Goal: Task Accomplishment & Management: Manage account settings

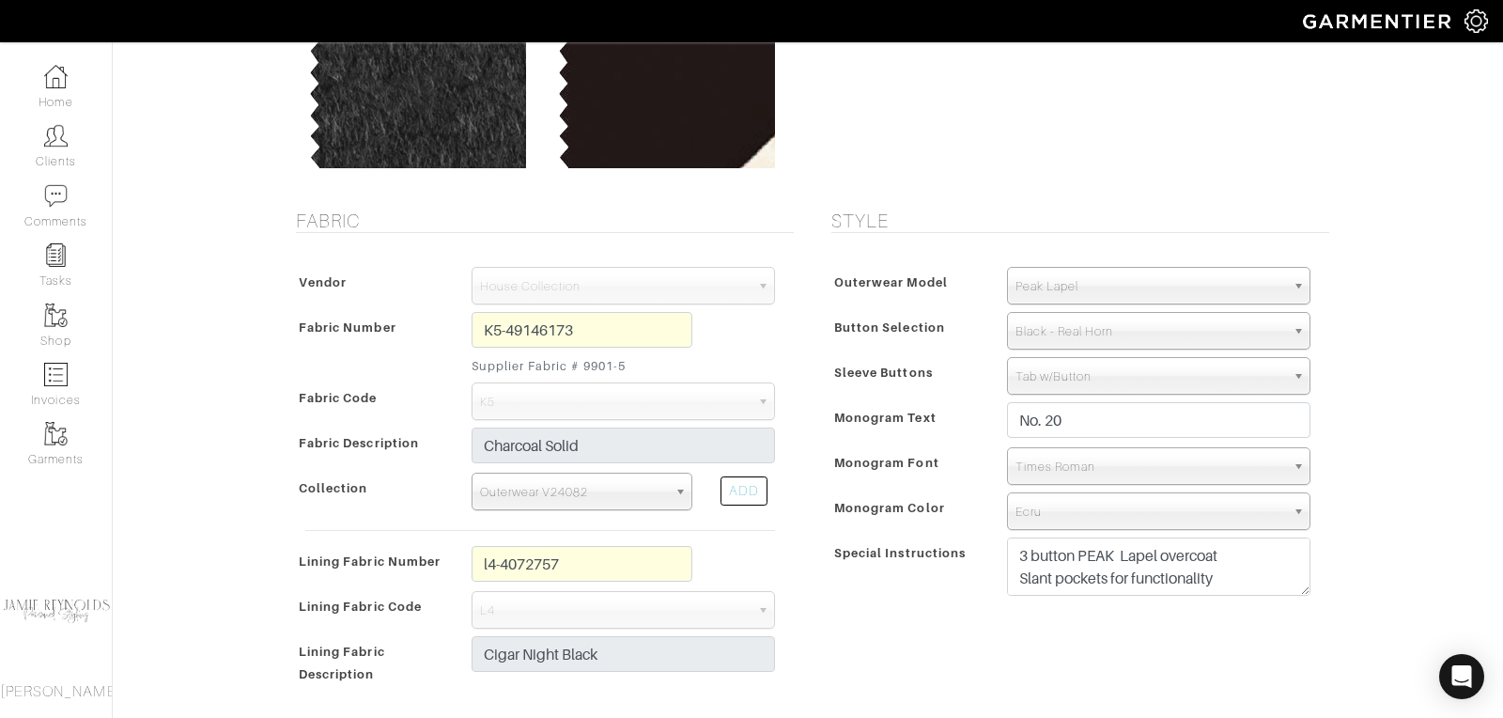
scroll to position [217, 0]
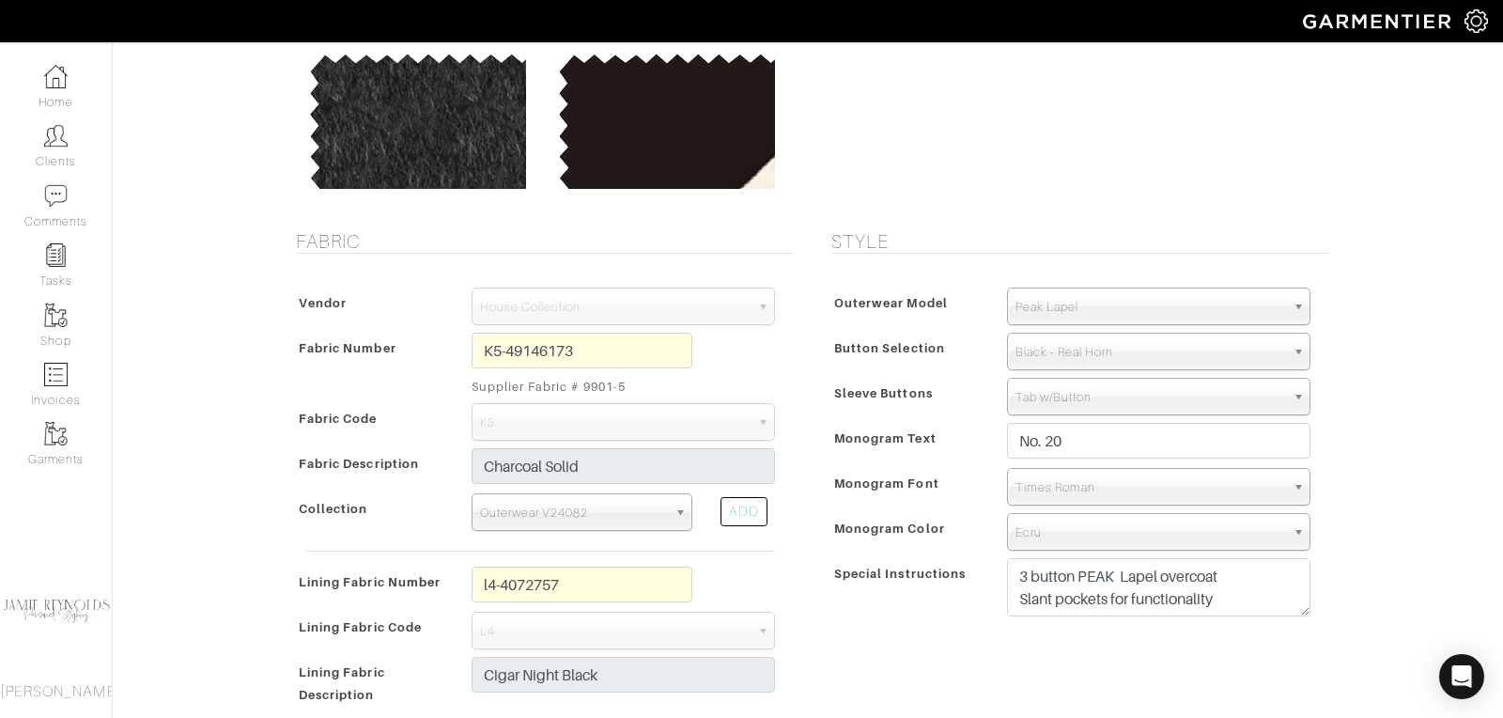
click at [1080, 396] on span "Tab w/Button" at bounding box center [1151, 398] width 270 height 38
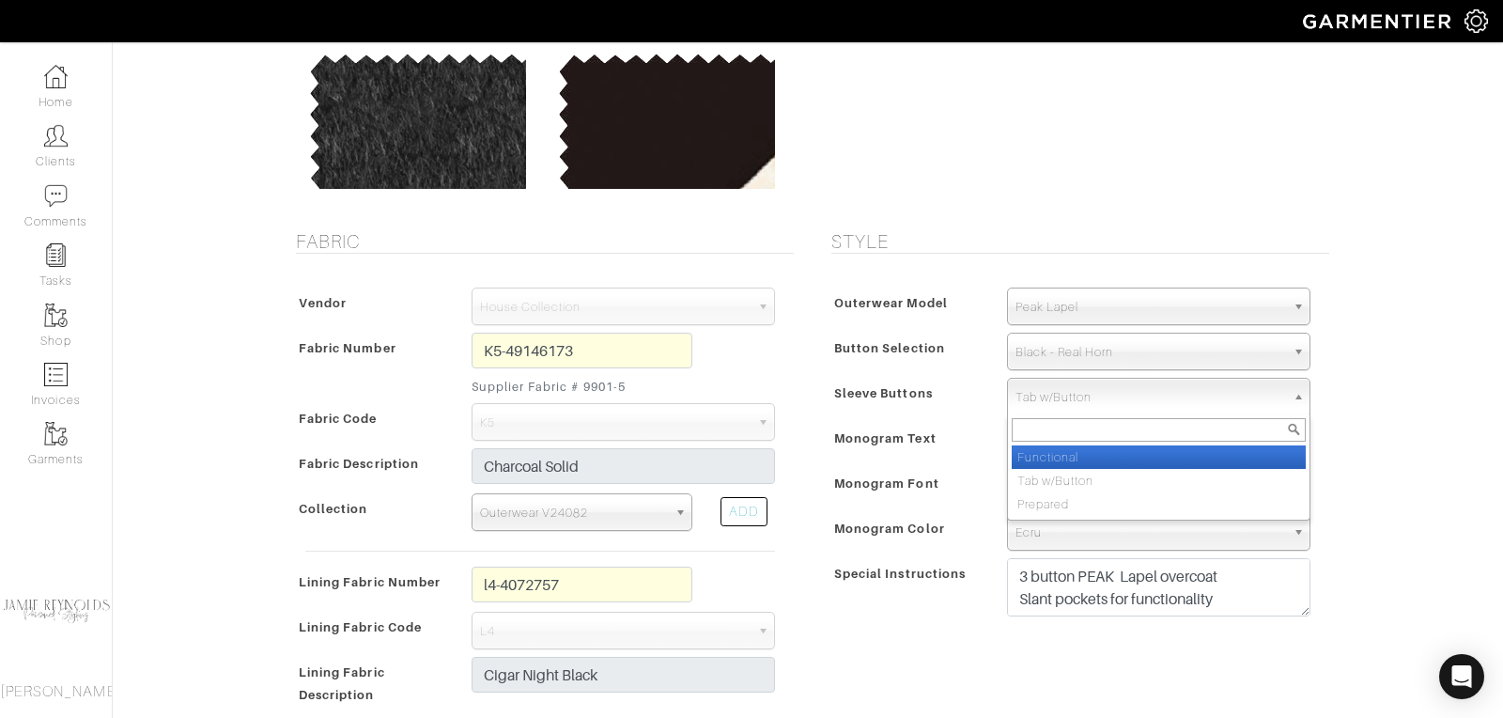
click at [1065, 454] on li "Functional" at bounding box center [1159, 456] width 294 height 23
select select "Functional"
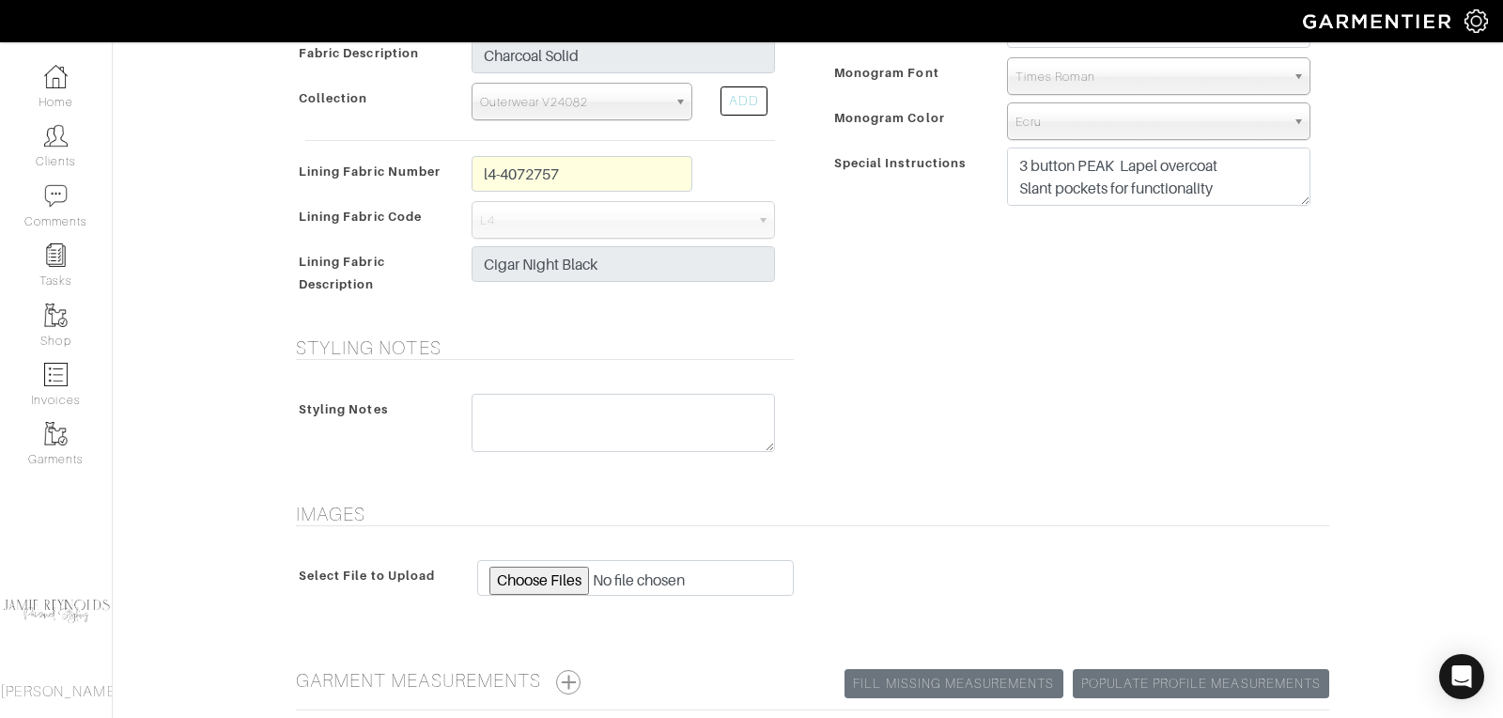
scroll to position [791, 0]
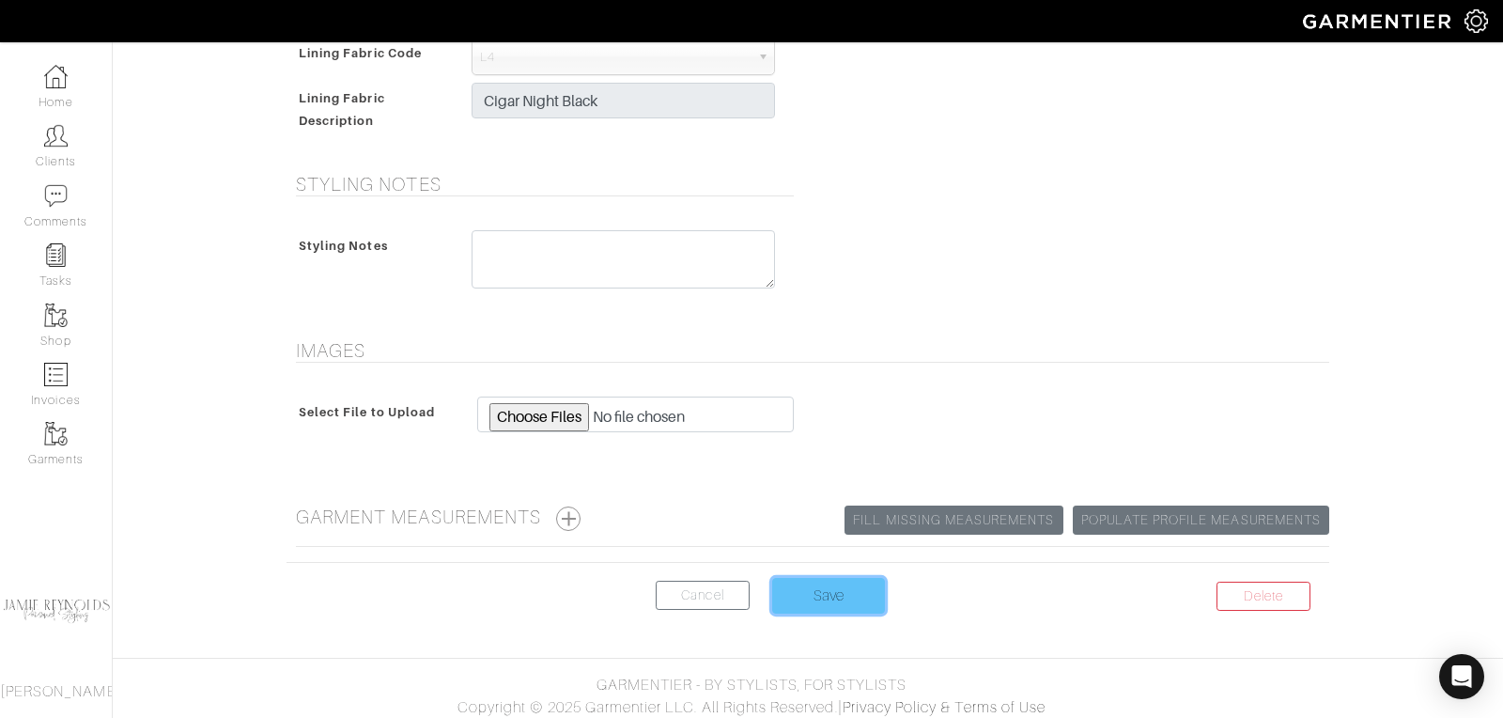
click at [850, 598] on input "Save" at bounding box center [828, 596] width 113 height 36
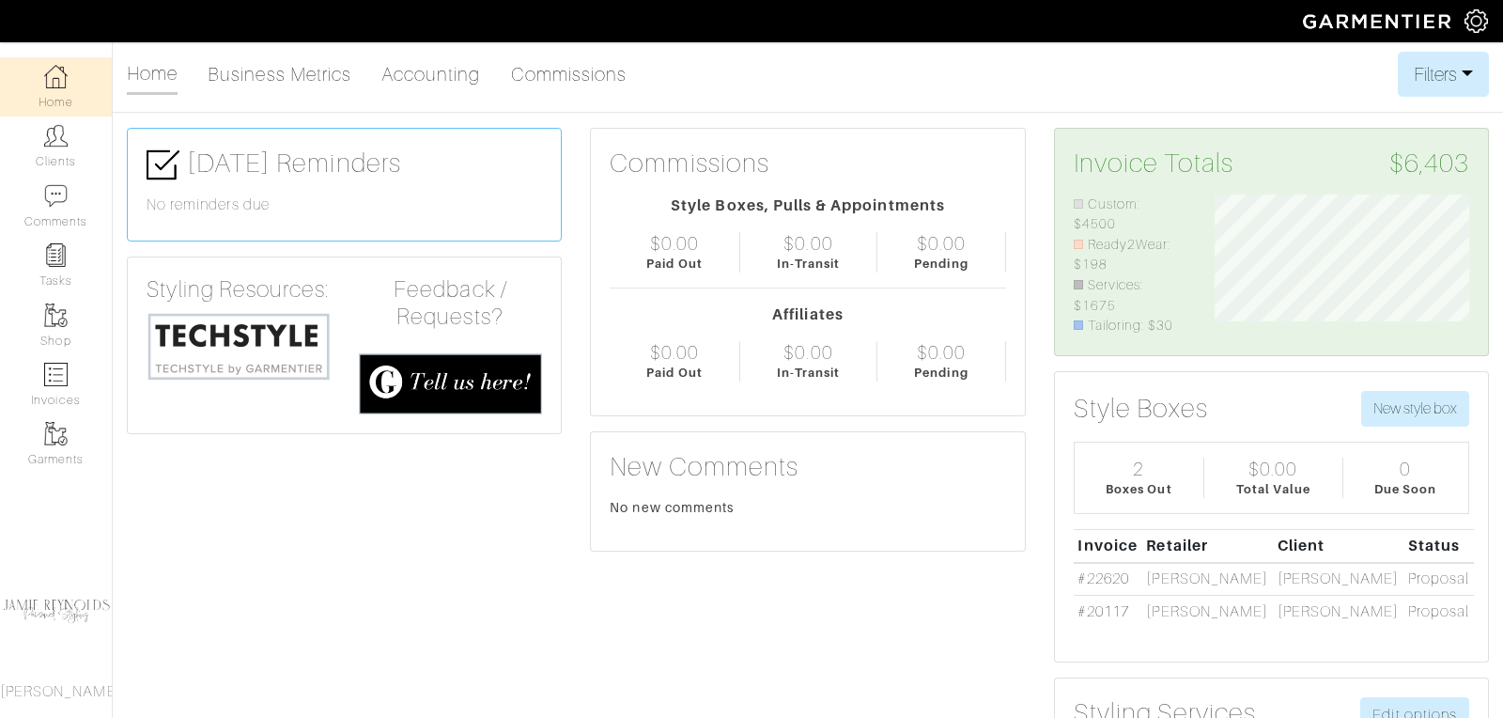
scroll to position [127, 283]
click at [215, 339] on img at bounding box center [239, 346] width 184 height 70
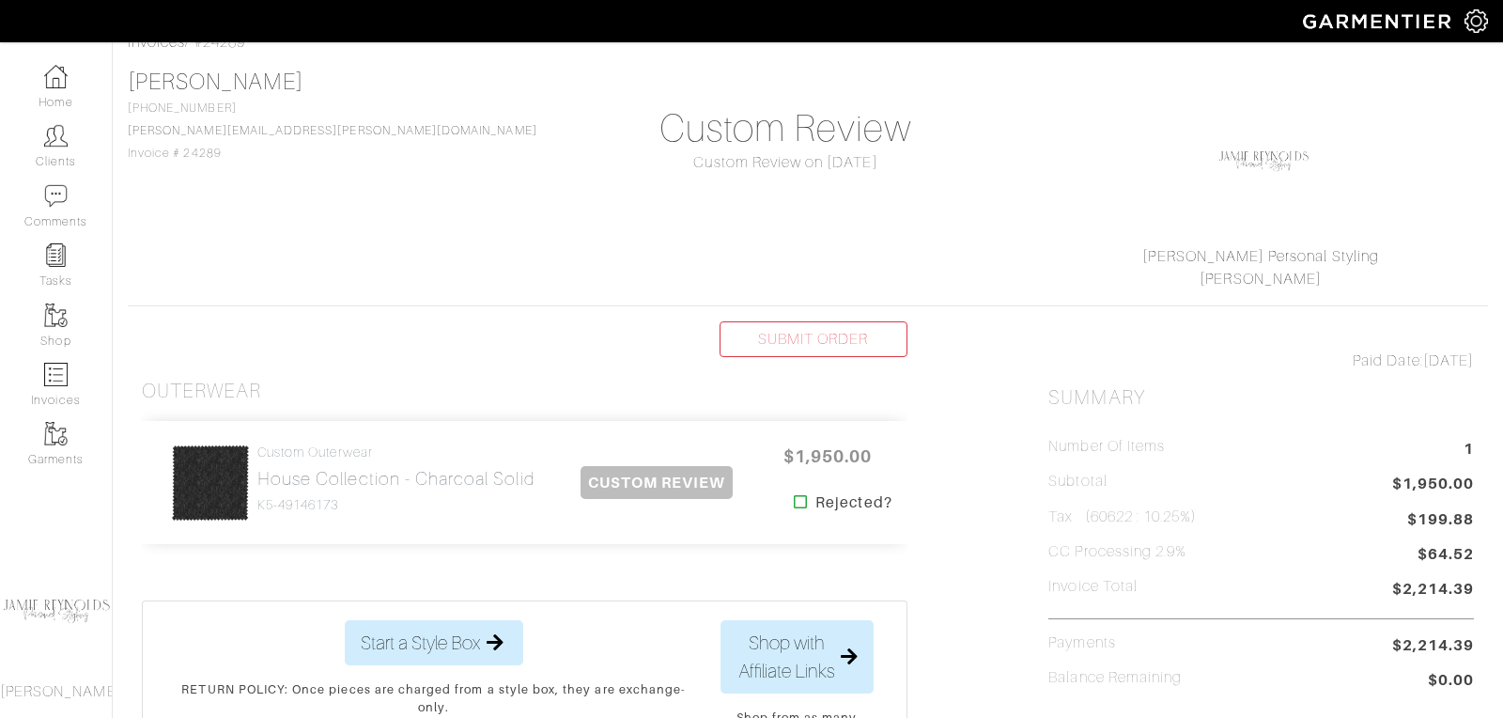
scroll to position [108, 0]
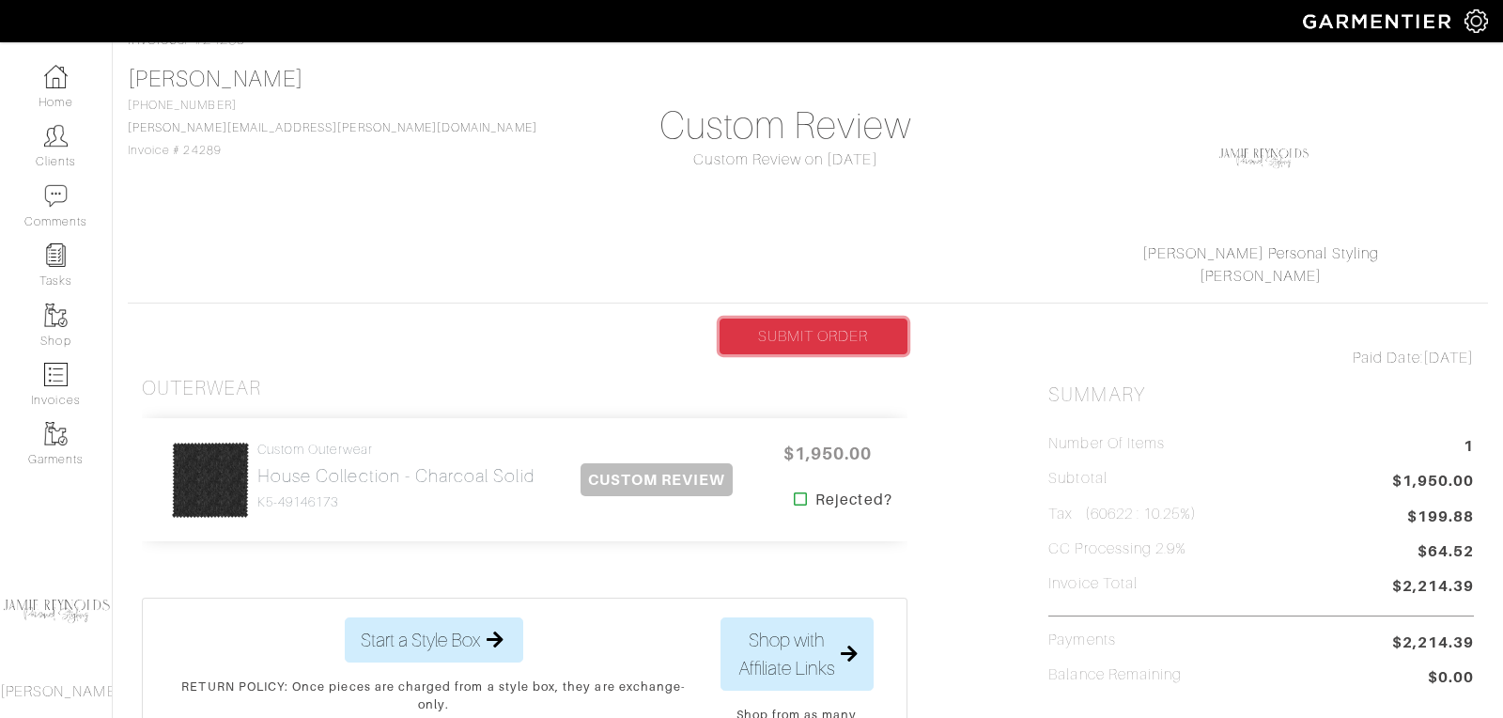
click at [834, 328] on link "SUBMIT ORDER" at bounding box center [814, 337] width 188 height 36
click at [420, 475] on h2 "House Collection - Charcoal Solid" at bounding box center [395, 476] width 277 height 22
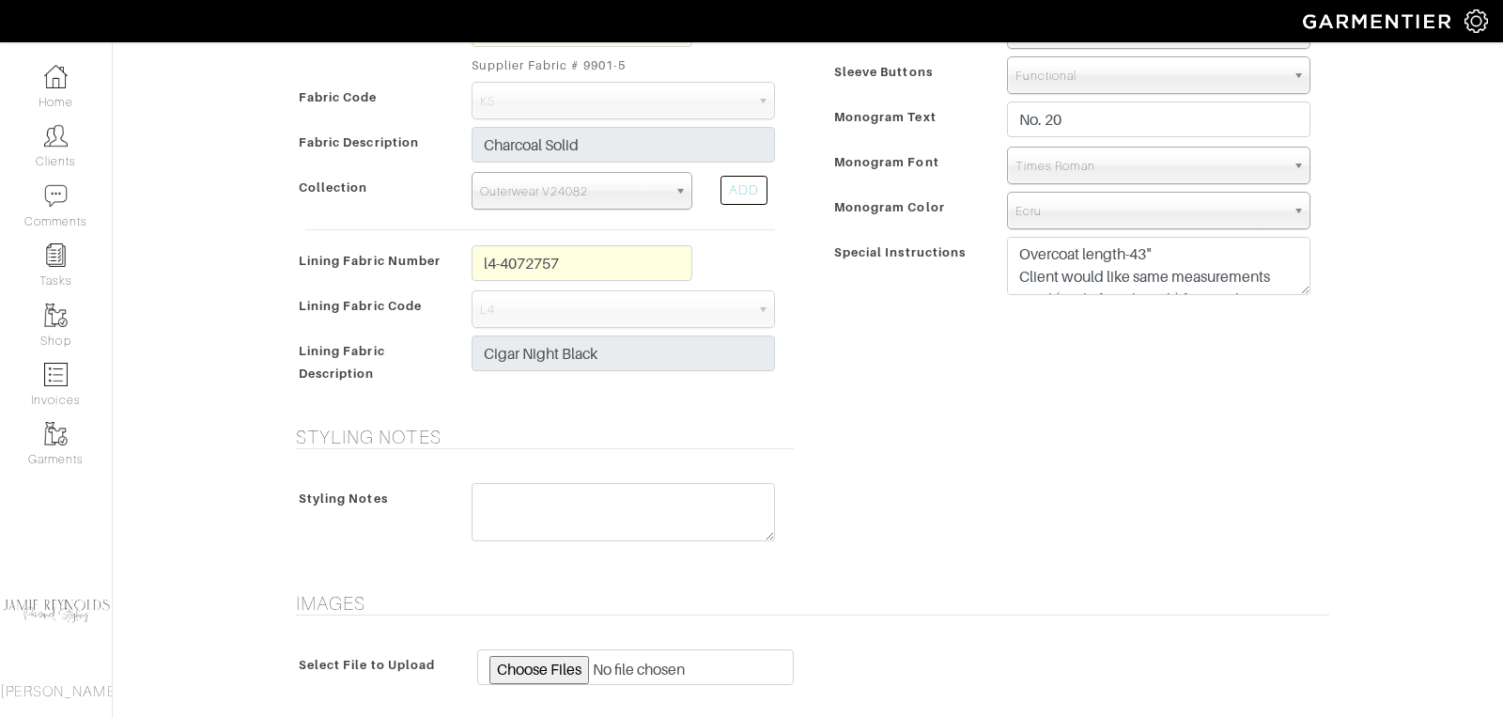
scroll to position [791, 0]
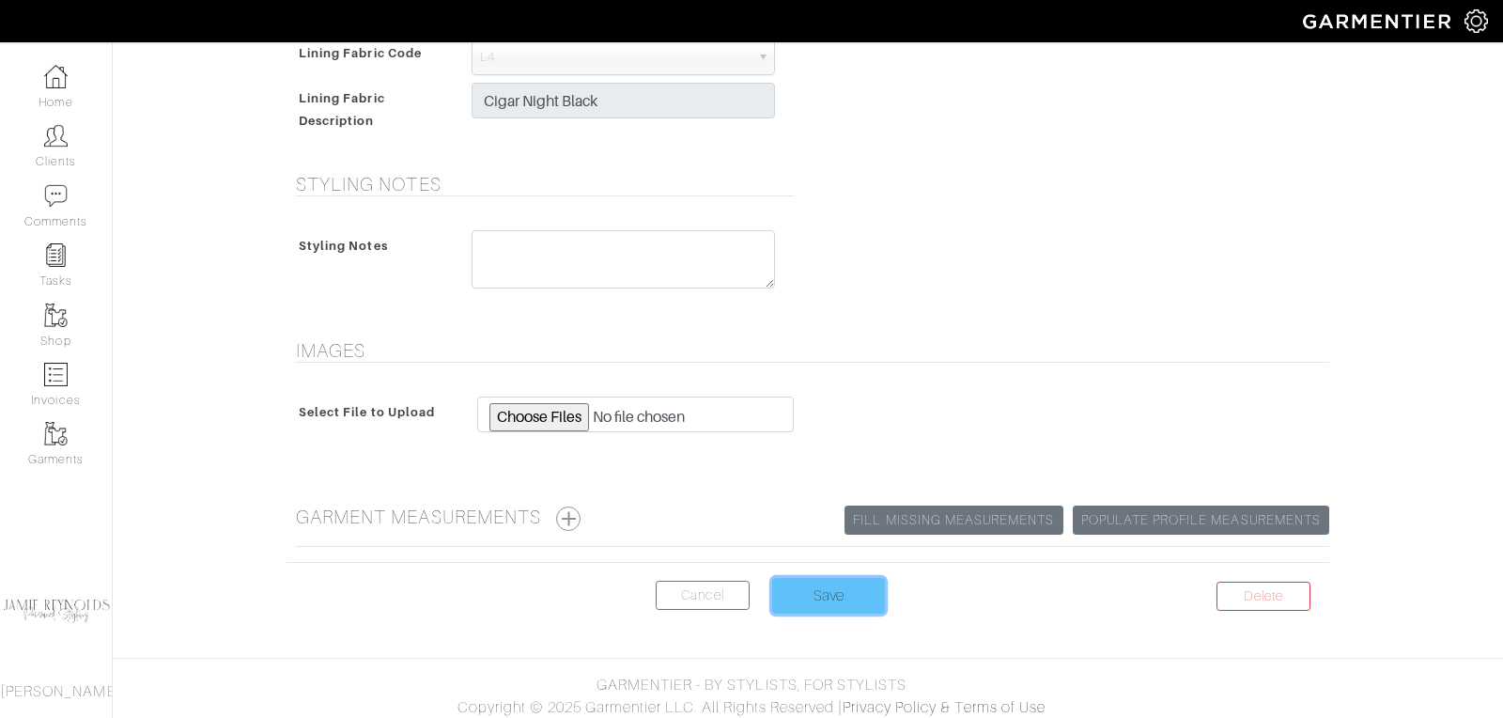
click at [800, 590] on input "Save" at bounding box center [828, 596] width 113 height 36
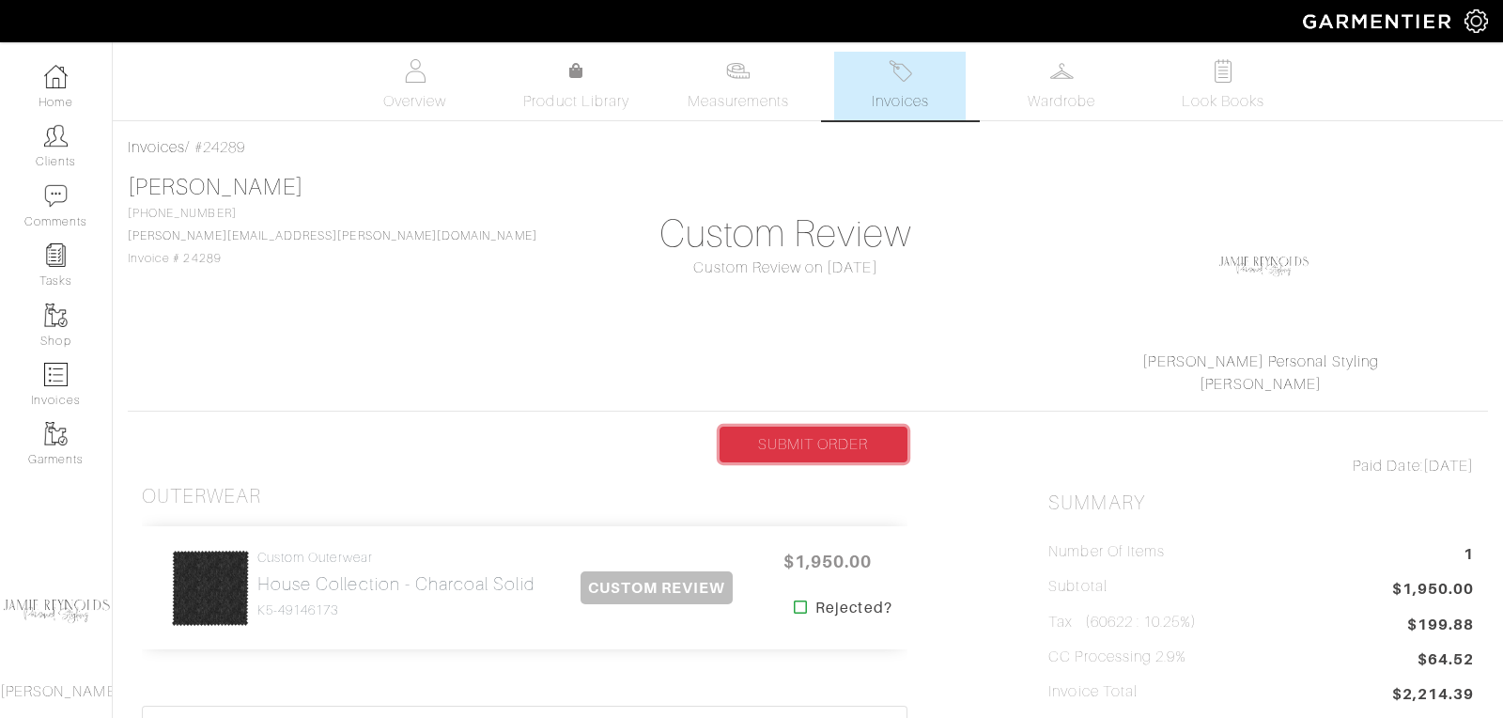
click at [821, 438] on link "SUBMIT ORDER" at bounding box center [814, 445] width 188 height 36
